Goal: Information Seeking & Learning: Learn about a topic

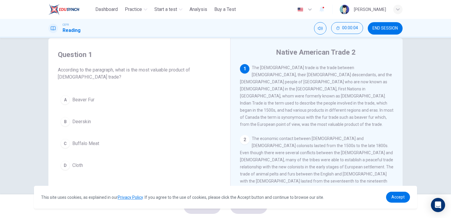
scroll to position [12, 0]
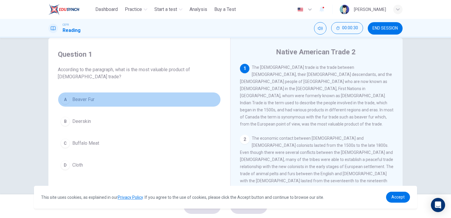
click at [73, 99] on span "Beaver Fur" at bounding box center [83, 99] width 22 height 7
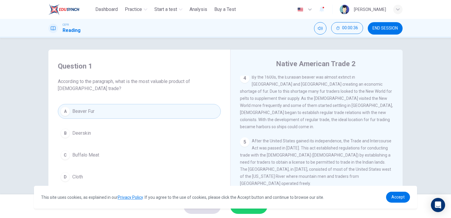
scroll to position [72, 0]
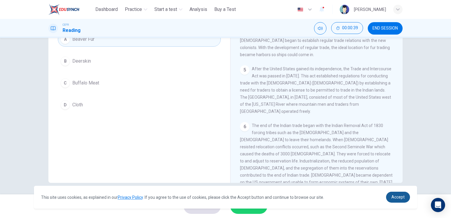
click at [404, 199] on span "Accept" at bounding box center [397, 197] width 13 height 5
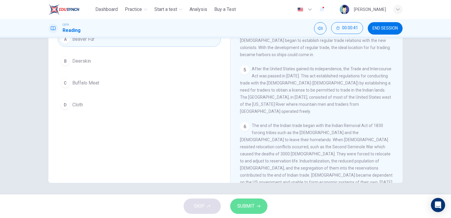
click at [251, 206] on span "SUBMIT" at bounding box center [245, 206] width 17 height 8
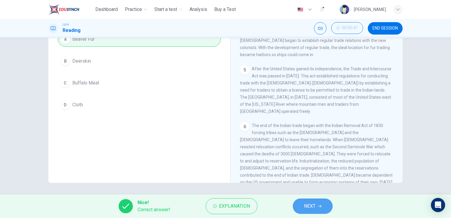
click at [319, 205] on icon "button" at bounding box center [320, 206] width 4 height 4
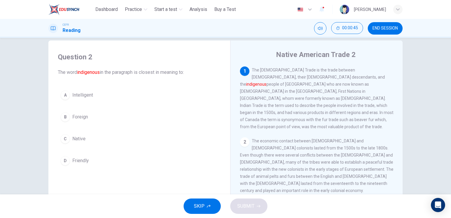
scroll to position [0, 0]
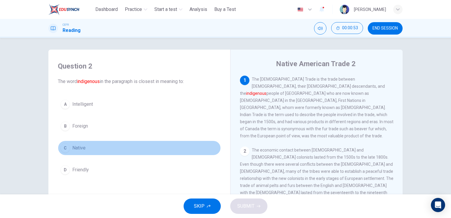
click at [69, 147] on button "C Native" at bounding box center [139, 147] width 163 height 15
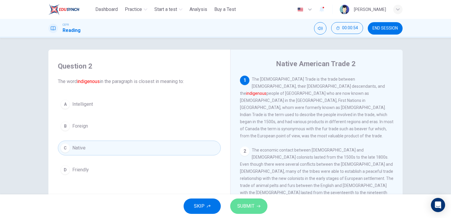
click at [241, 205] on span "SUBMIT" at bounding box center [245, 206] width 17 height 8
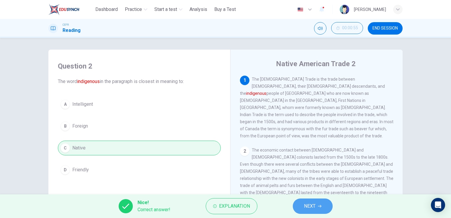
click at [318, 204] on button "NEXT" at bounding box center [313, 205] width 40 height 15
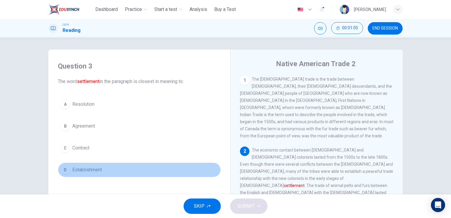
click at [76, 167] on span "Establishment" at bounding box center [87, 169] width 30 height 7
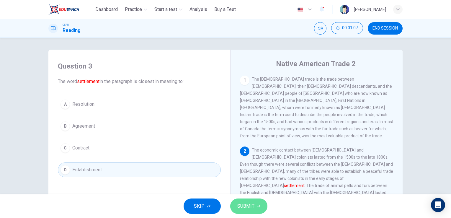
click at [245, 205] on span "SUBMIT" at bounding box center [245, 206] width 17 height 8
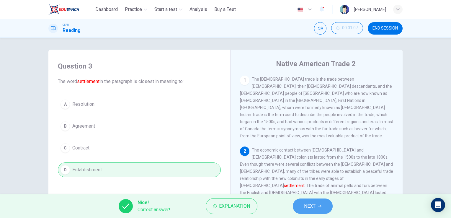
click at [321, 205] on icon "button" at bounding box center [320, 206] width 4 height 3
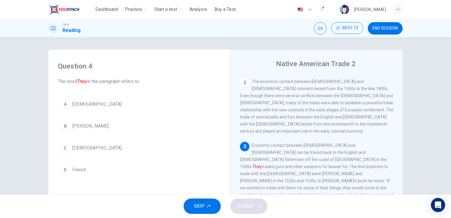
scroll to position [69, 0]
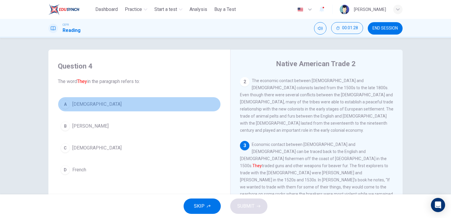
click at [85, 108] on button "A [DEMOGRAPHIC_DATA]" at bounding box center [139, 104] width 163 height 15
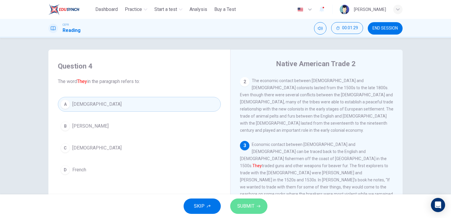
click at [251, 209] on span "SUBMIT" at bounding box center [245, 206] width 17 height 8
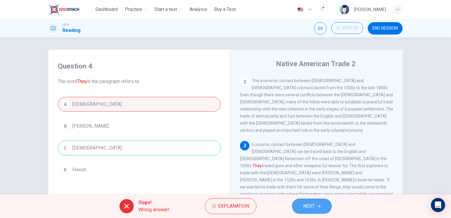
click at [315, 207] on button "NEXT" at bounding box center [312, 205] width 40 height 15
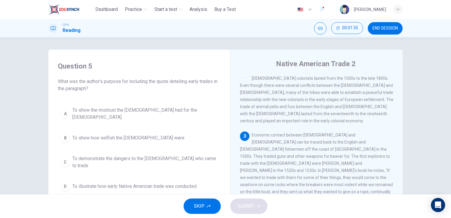
scroll to position [79, 0]
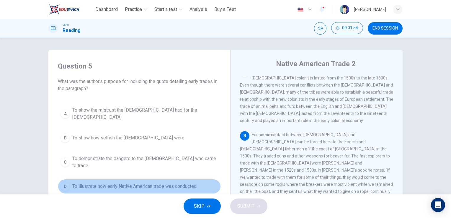
click at [169, 180] on button "D To illustrate how early Native American trade was conducted" at bounding box center [139, 186] width 163 height 15
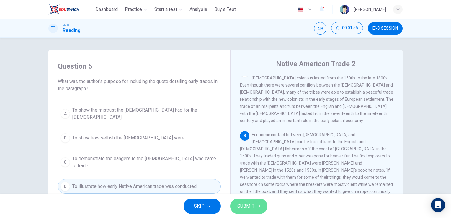
click at [249, 206] on span "SUBMIT" at bounding box center [245, 206] width 17 height 8
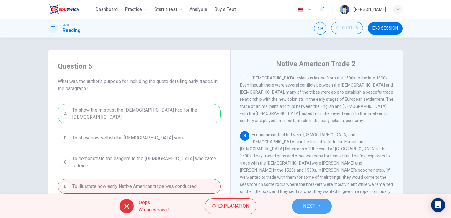
click at [306, 205] on span "NEXT" at bounding box center [309, 206] width 12 height 8
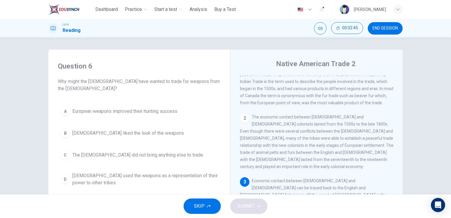
scroll to position [33, 0]
click at [101, 177] on span "[DEMOGRAPHIC_DATA] used the weapons as a representation of their power to other…" at bounding box center [145, 179] width 146 height 14
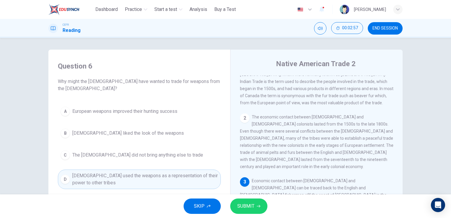
click at [232, 203] on button "SUBMIT" at bounding box center [248, 205] width 37 height 15
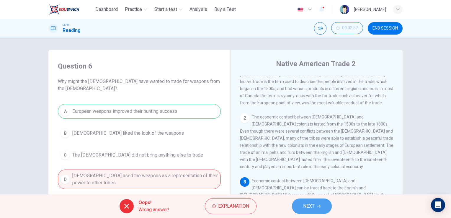
click at [313, 210] on span "NEXT" at bounding box center [309, 206] width 12 height 8
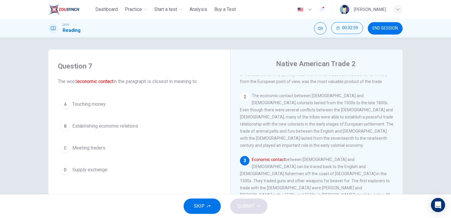
scroll to position [55, 0]
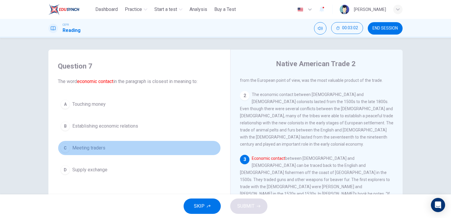
click at [98, 148] on span "Meeting traders" at bounding box center [88, 147] width 33 height 7
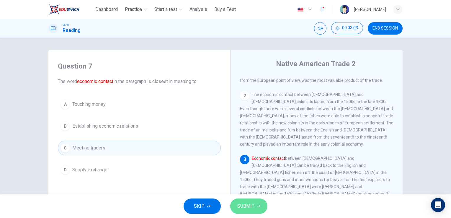
click at [256, 208] on button "SUBMIT" at bounding box center [248, 205] width 37 height 15
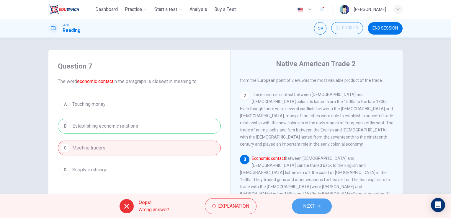
click at [321, 206] on button "NEXT" at bounding box center [312, 205] width 40 height 15
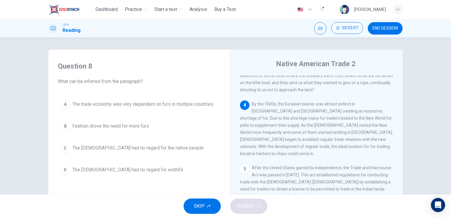
scroll to position [188, 0]
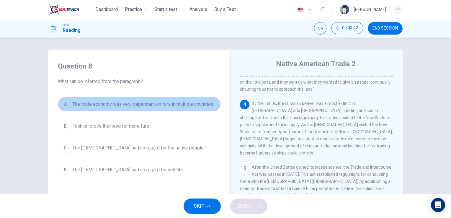
click at [158, 104] on span "The trade economy was very dependent on furs in multiple countries" at bounding box center [142, 104] width 141 height 7
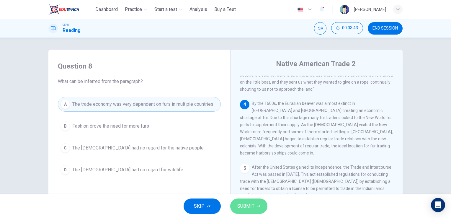
click at [249, 204] on span "SUBMIT" at bounding box center [245, 206] width 17 height 8
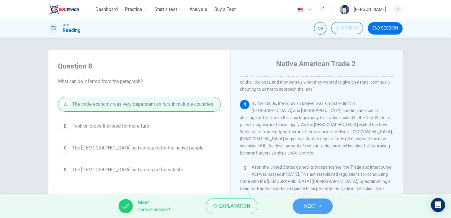
click at [309, 206] on span "NEXT" at bounding box center [310, 206] width 12 height 8
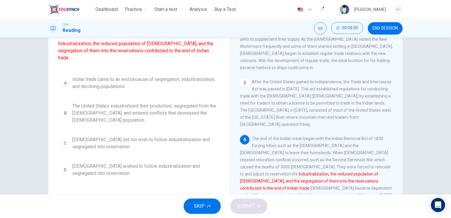
scroll to position [52, 0]
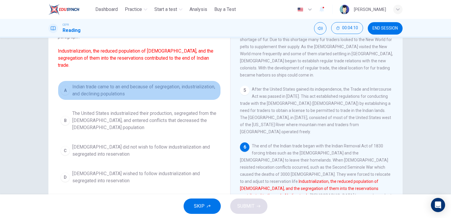
click at [97, 90] on span "Indian trade came to an end because of segregation, industrialization, and decl…" at bounding box center [145, 90] width 146 height 14
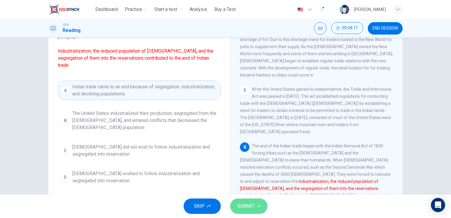
click at [246, 206] on span "SUBMIT" at bounding box center [245, 206] width 17 height 8
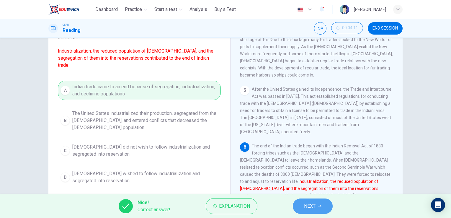
click at [323, 207] on button "NEXT" at bounding box center [313, 205] width 40 height 15
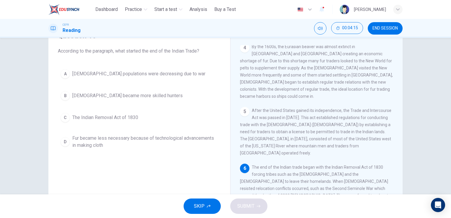
scroll to position [31, 0]
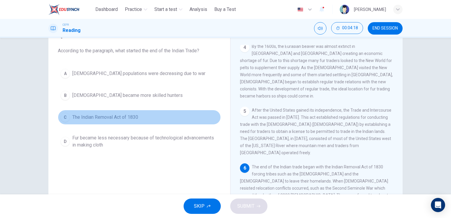
click at [113, 115] on span "The Indian Removal Act of 1830" at bounding box center [105, 117] width 66 height 7
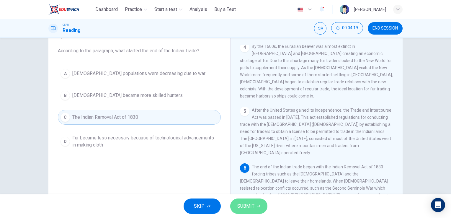
click at [237, 206] on span "SUBMIT" at bounding box center [245, 206] width 17 height 8
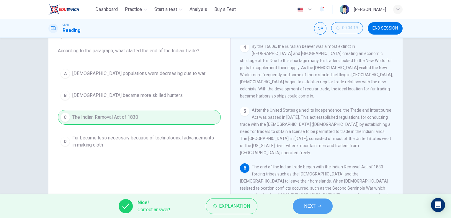
click at [318, 210] on button "NEXT" at bounding box center [313, 205] width 40 height 15
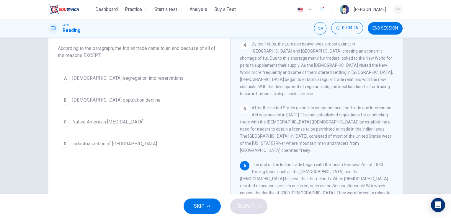
scroll to position [33, 0]
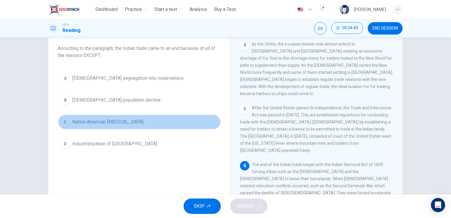
click at [115, 122] on span "Native American [MEDICAL_DATA]" at bounding box center [107, 121] width 71 height 7
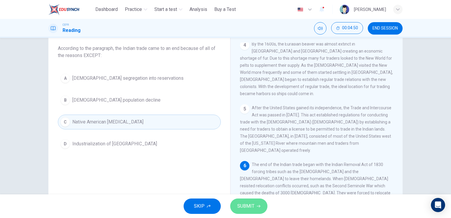
click at [246, 207] on span "SUBMIT" at bounding box center [245, 206] width 17 height 8
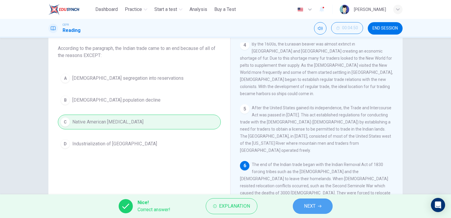
click at [315, 210] on span "NEXT" at bounding box center [310, 206] width 12 height 8
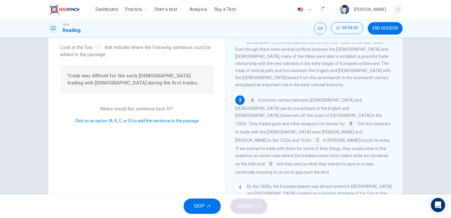
scroll to position [86, 0]
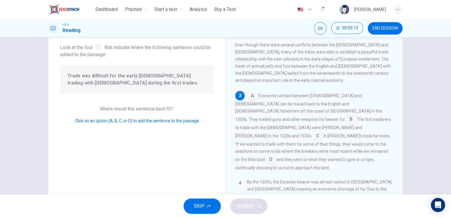
click at [346, 115] on input at bounding box center [350, 119] width 9 height 9
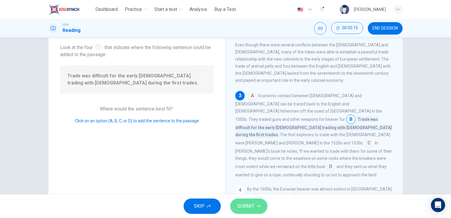
click at [246, 205] on span "SUBMIT" at bounding box center [245, 206] width 17 height 8
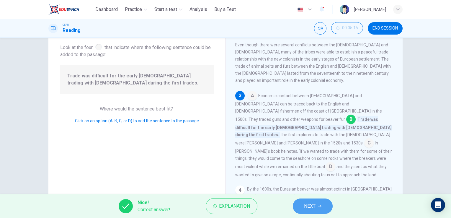
click at [318, 205] on button "NEXT" at bounding box center [313, 205] width 40 height 15
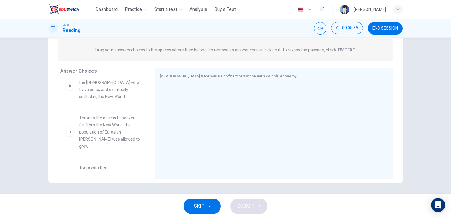
scroll to position [13, 0]
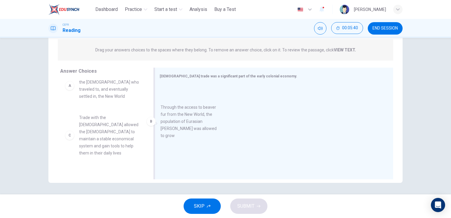
drag, startPoint x: 102, startPoint y: 130, endPoint x: 209, endPoint y: 113, distance: 108.0
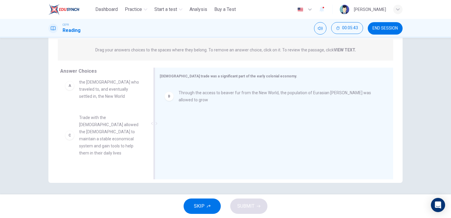
scroll to position [12, 0]
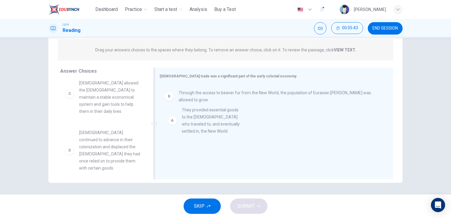
drag, startPoint x: 97, startPoint y: 89, endPoint x: 217, endPoint y: 129, distance: 125.9
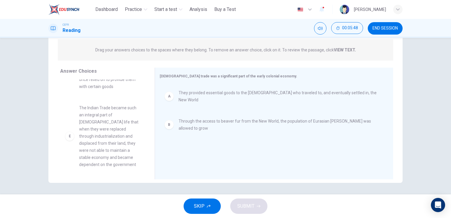
scroll to position [109, 0]
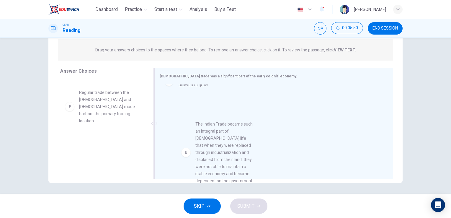
drag, startPoint x: 104, startPoint y: 128, endPoint x: 215, endPoint y: 147, distance: 113.1
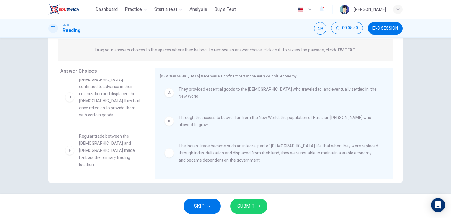
scroll to position [60, 0]
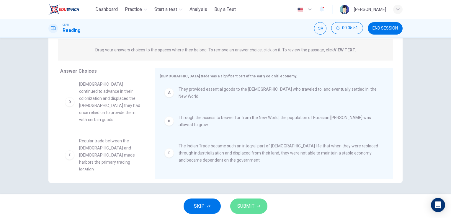
click at [257, 206] on icon "button" at bounding box center [259, 206] width 4 height 3
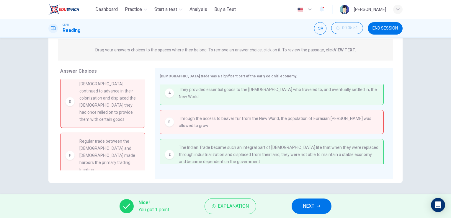
scroll to position [0, 0]
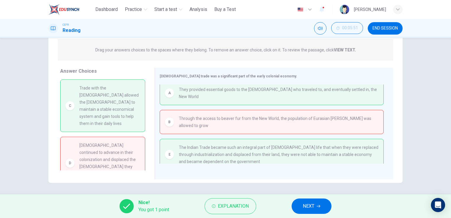
click at [306, 202] on span "NEXT" at bounding box center [309, 206] width 12 height 8
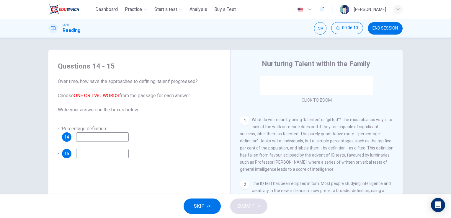
scroll to position [112, 0]
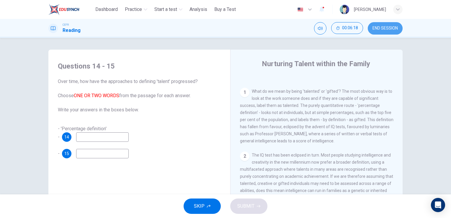
click at [387, 27] on span "END SESSION" at bounding box center [384, 28] width 25 height 5
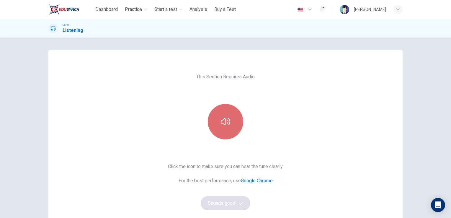
click at [222, 120] on icon "button" at bounding box center [225, 121] width 9 height 9
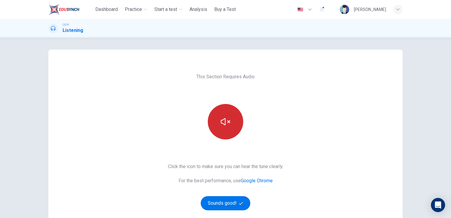
scroll to position [34, 0]
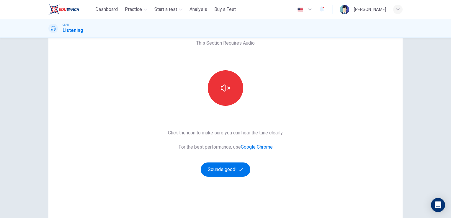
click at [223, 161] on div "Click the icon to make sure you can hear the tune clearly. For the best perform…" at bounding box center [225, 152] width 115 height 47
click at [229, 168] on button "Sounds good!" at bounding box center [226, 169] width 50 height 14
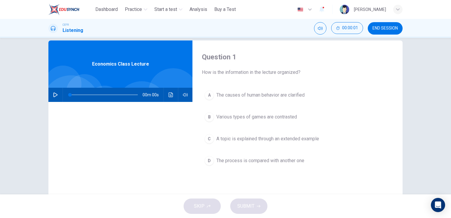
scroll to position [9, 0]
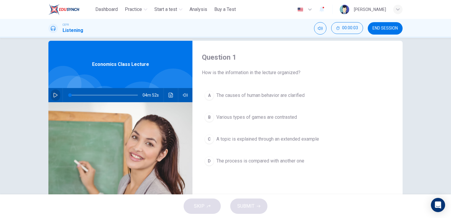
click at [53, 94] on icon "button" at bounding box center [55, 95] width 5 height 5
click at [56, 94] on icon "button" at bounding box center [55, 95] width 5 height 5
click at [54, 96] on icon "button" at bounding box center [55, 95] width 4 height 5
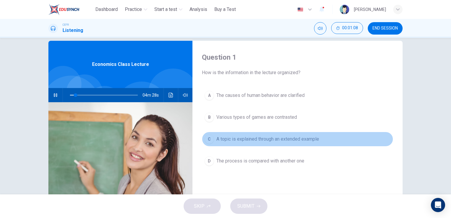
click at [286, 135] on span "A topic is explained through an extended example" at bounding box center [267, 138] width 103 height 7
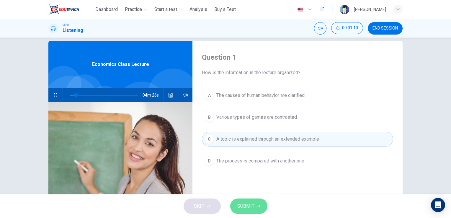
click at [246, 207] on span "SUBMIT" at bounding box center [245, 206] width 17 height 8
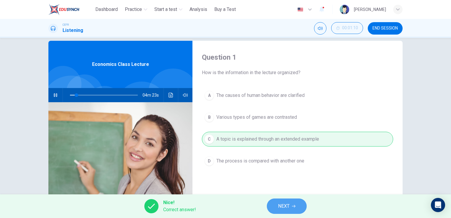
click at [289, 206] on span "NEXT" at bounding box center [284, 206] width 12 height 8
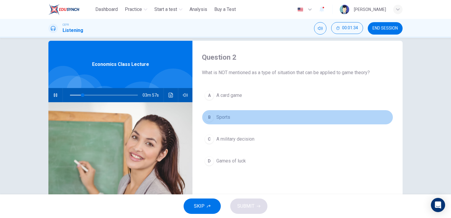
click at [210, 116] on div "B" at bounding box center [209, 116] width 9 height 9
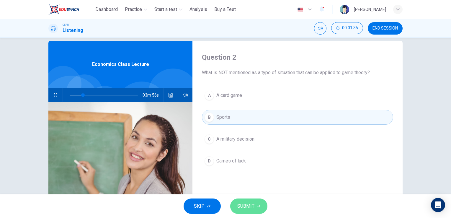
click at [252, 202] on span "SUBMIT" at bounding box center [245, 206] width 17 height 8
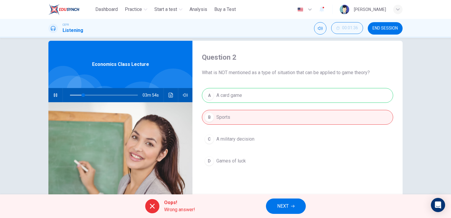
click at [286, 205] on span "NEXT" at bounding box center [283, 206] width 12 height 8
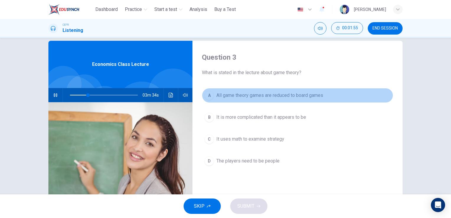
click at [286, 95] on span "All game theory games are reduced to board games" at bounding box center [269, 95] width 107 height 7
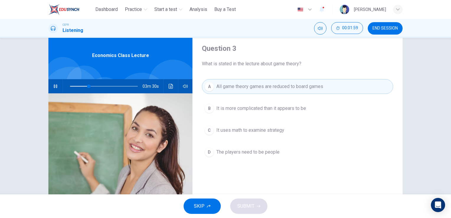
scroll to position [16, 0]
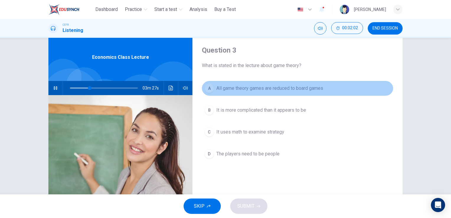
click at [248, 91] on span "All game theory games are reduced to board games" at bounding box center [269, 88] width 107 height 7
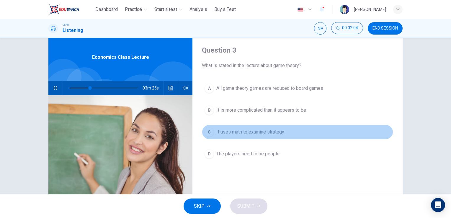
click at [243, 133] on span "It uses math to examine strategy" at bounding box center [250, 131] width 68 height 7
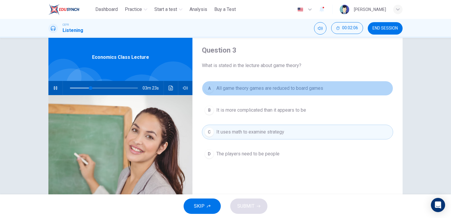
click at [240, 89] on span "All game theory games are reduced to board games" at bounding box center [269, 88] width 107 height 7
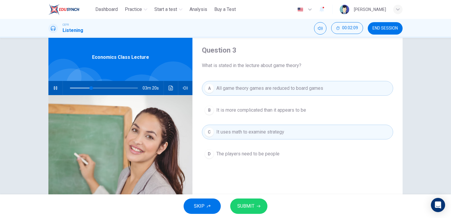
click at [267, 138] on button "C It uses math to examine strategy" at bounding box center [297, 132] width 191 height 15
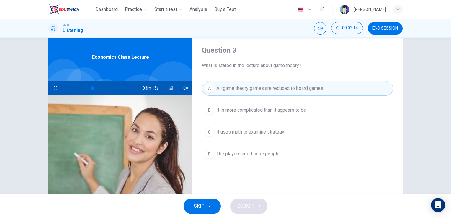
click at [263, 108] on span "It is more complicated than it appears to be" at bounding box center [261, 110] width 90 height 7
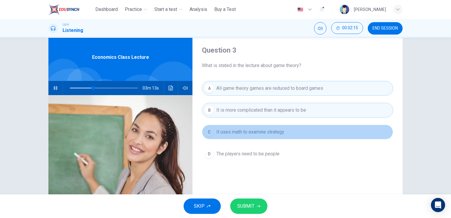
click at [264, 133] on span "It uses math to examine strategy" at bounding box center [250, 131] width 68 height 7
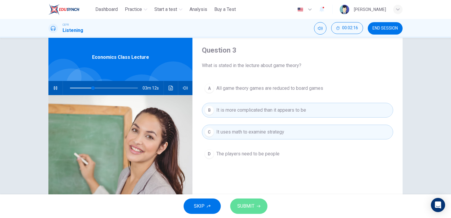
click at [248, 206] on span "SUBMIT" at bounding box center [245, 206] width 17 height 8
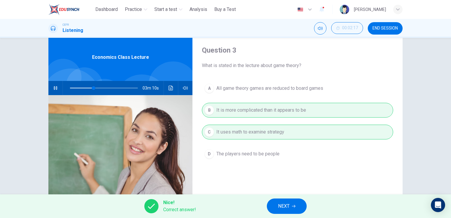
type input "**"
click at [291, 209] on button "NEXT" at bounding box center [287, 205] width 40 height 15
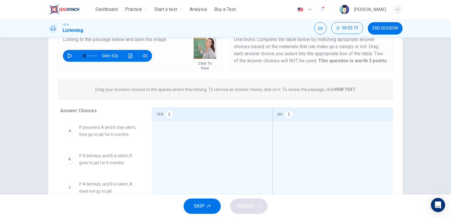
scroll to position [50, 0]
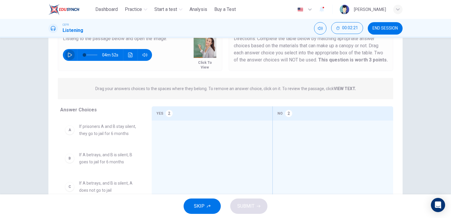
click at [68, 53] on icon "button" at bounding box center [70, 55] width 4 height 5
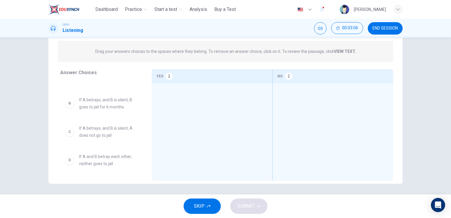
scroll to position [0, 0]
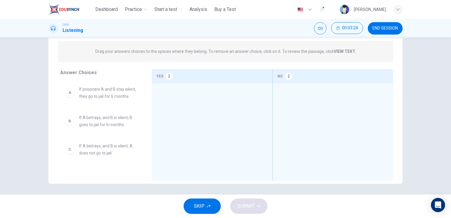
type input "**"
drag, startPoint x: 109, startPoint y: 142, endPoint x: 99, endPoint y: 117, distance: 26.7
click at [99, 117] on div "A If prisoners A and B stay silent, they go to jail for 6 months B If A betrays…" at bounding box center [101, 126] width 82 height 91
drag, startPoint x: 93, startPoint y: 97, endPoint x: 192, endPoint y: 107, distance: 99.1
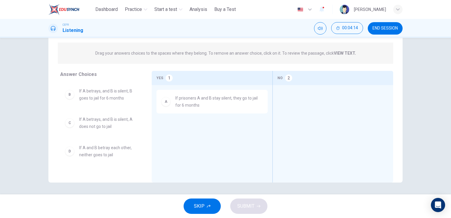
scroll to position [85, 0]
drag, startPoint x: 93, startPoint y: 96, endPoint x: 334, endPoint y: 98, distance: 240.3
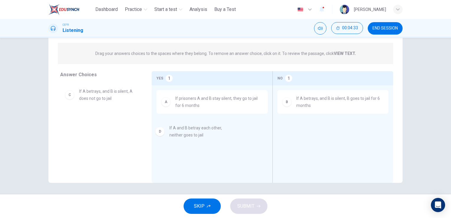
drag, startPoint x: 99, startPoint y: 125, endPoint x: 193, endPoint y: 134, distance: 94.3
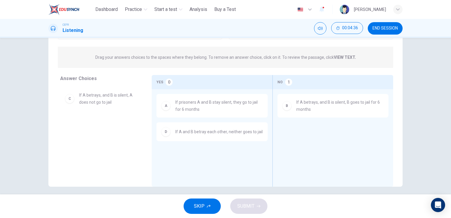
scroll to position [81, 0]
drag, startPoint x: 89, startPoint y: 102, endPoint x: 303, endPoint y: 140, distance: 217.9
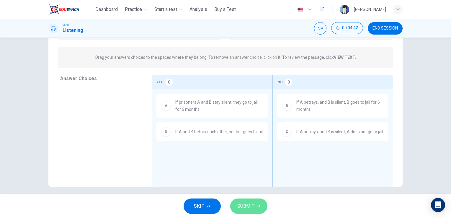
click at [249, 206] on span "SUBMIT" at bounding box center [245, 206] width 17 height 8
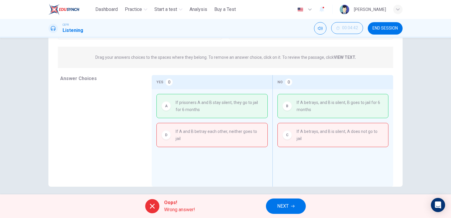
type input "**"
click at [285, 204] on span "NEXT" at bounding box center [283, 206] width 12 height 8
click at [285, 204] on div "Oops! Wrong answer! NEXT" at bounding box center [225, 206] width 451 height 24
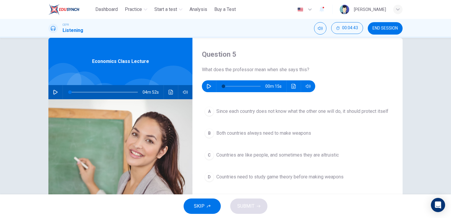
scroll to position [11, 0]
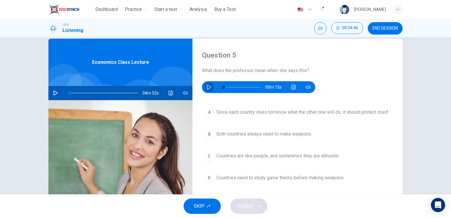
click at [207, 86] on icon "button" at bounding box center [209, 87] width 5 height 5
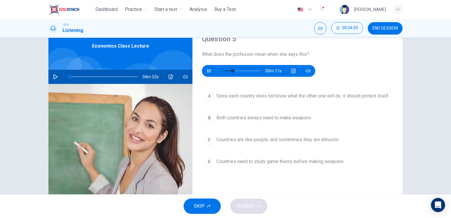
scroll to position [27, 0]
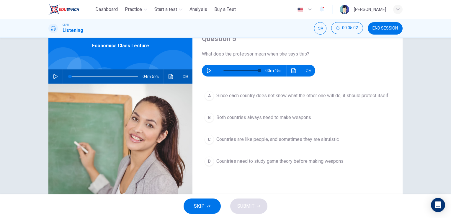
type input "*"
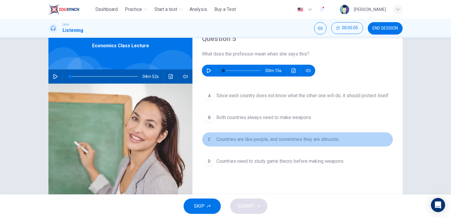
click at [314, 143] on span "Countries are like people, and sometimes they are altruistic" at bounding box center [277, 139] width 122 height 7
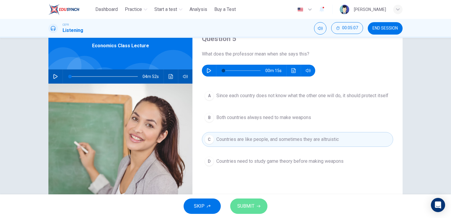
click at [249, 205] on span "SUBMIT" at bounding box center [245, 206] width 17 height 8
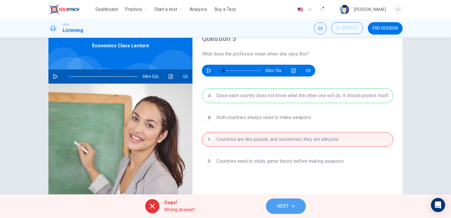
click at [287, 206] on span "NEXT" at bounding box center [283, 206] width 12 height 8
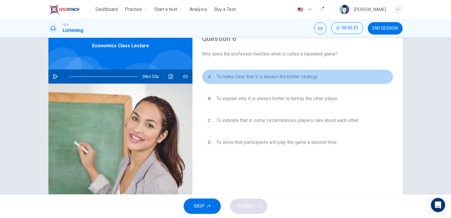
click at [290, 76] on span "To make clear that it is always the better strategy" at bounding box center [267, 76] width 102 height 7
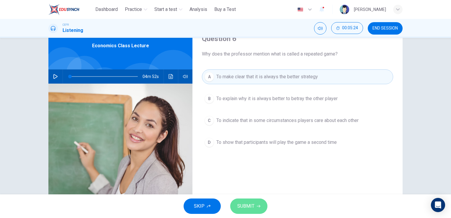
click at [249, 202] on span "SUBMIT" at bounding box center [245, 206] width 17 height 8
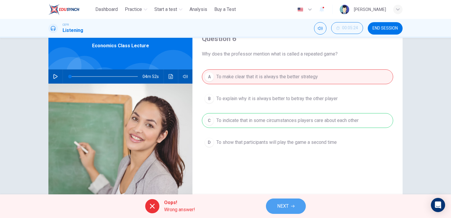
click at [286, 203] on span "NEXT" at bounding box center [283, 206] width 12 height 8
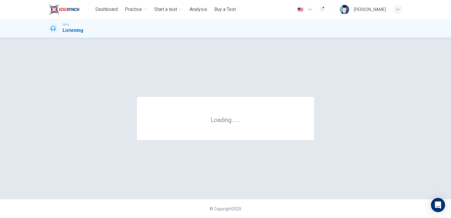
scroll to position [0, 0]
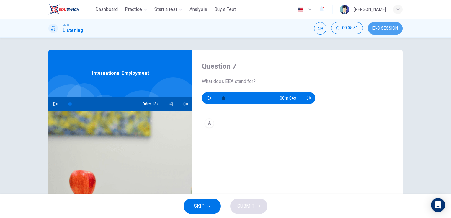
click at [382, 30] on span "END SESSION" at bounding box center [384, 28] width 25 height 5
